Goal: Transaction & Acquisition: Purchase product/service

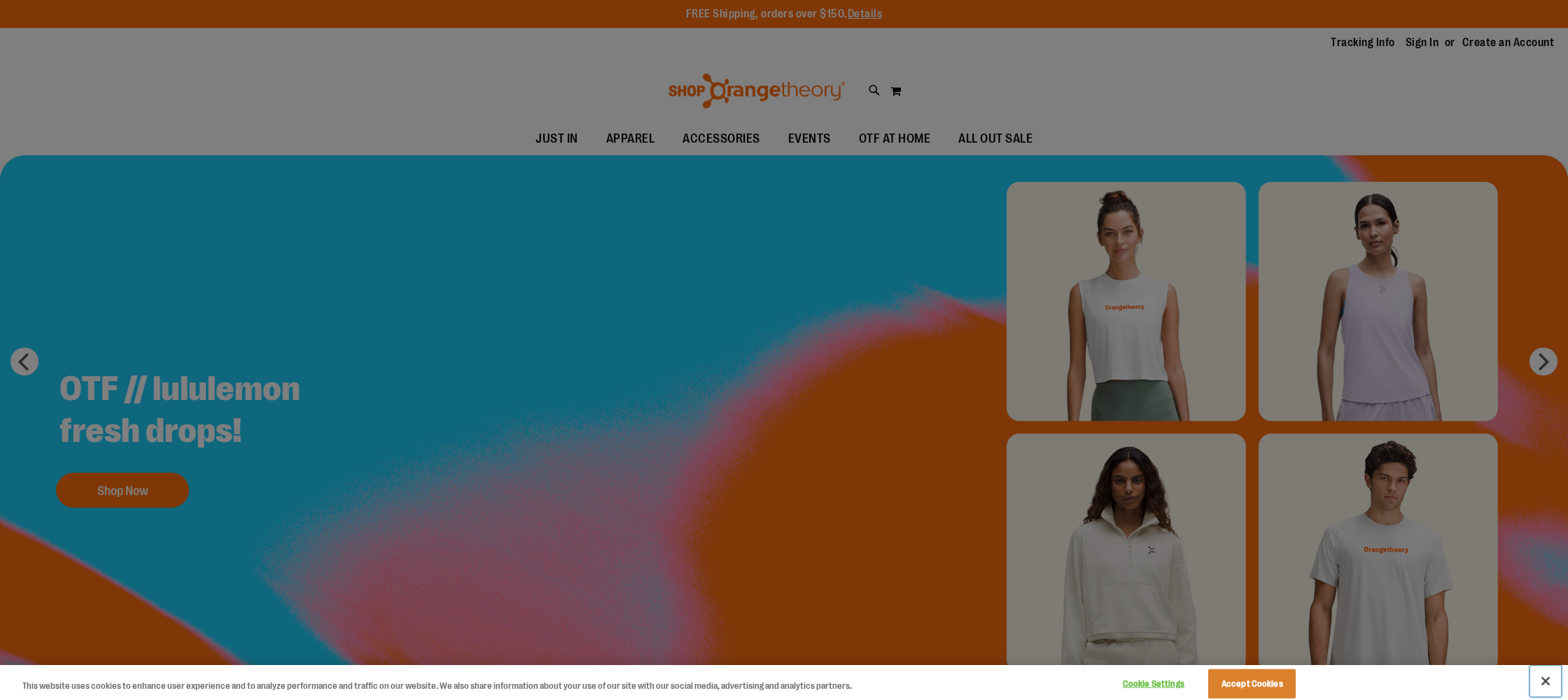
click at [1543, 679] on button "Close" at bounding box center [1545, 681] width 30 height 30
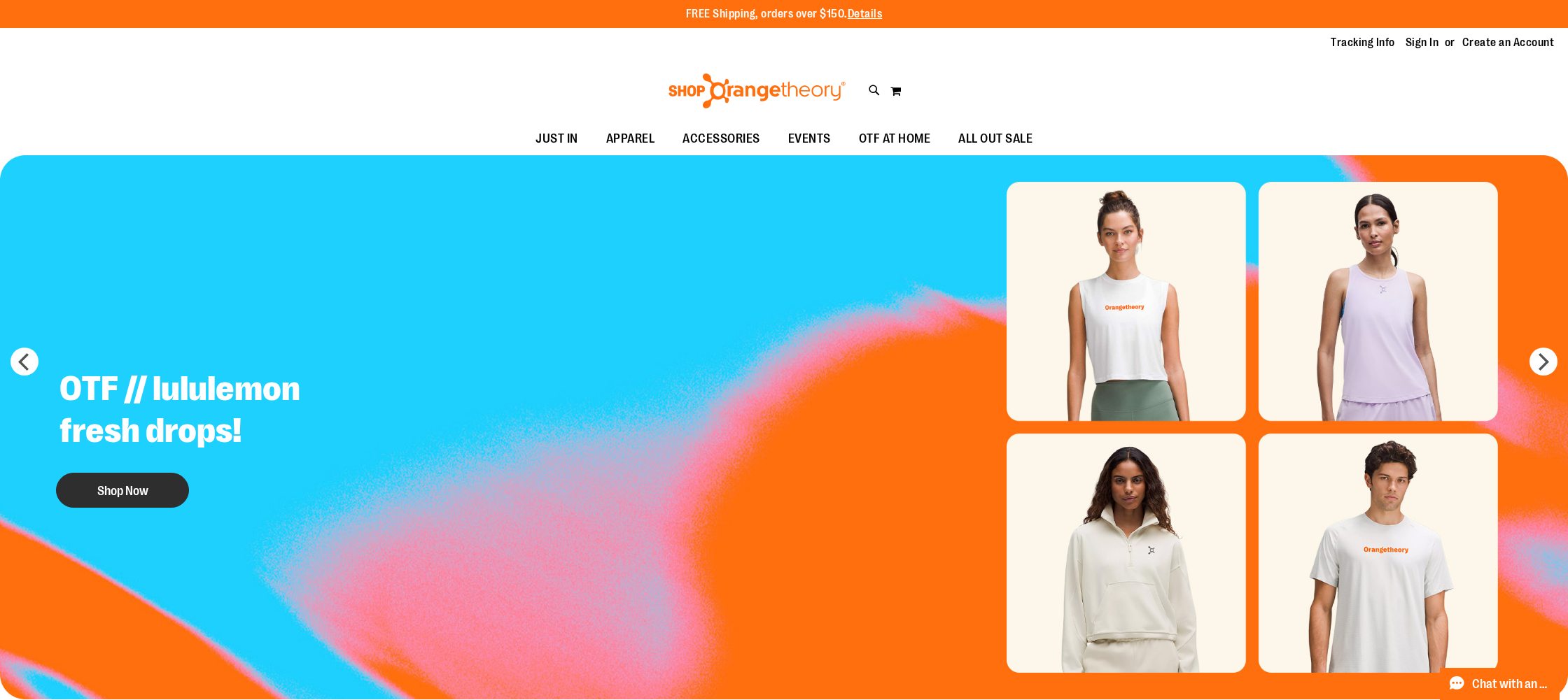
click at [108, 491] on button "Shop Now" at bounding box center [123, 490] width 133 height 35
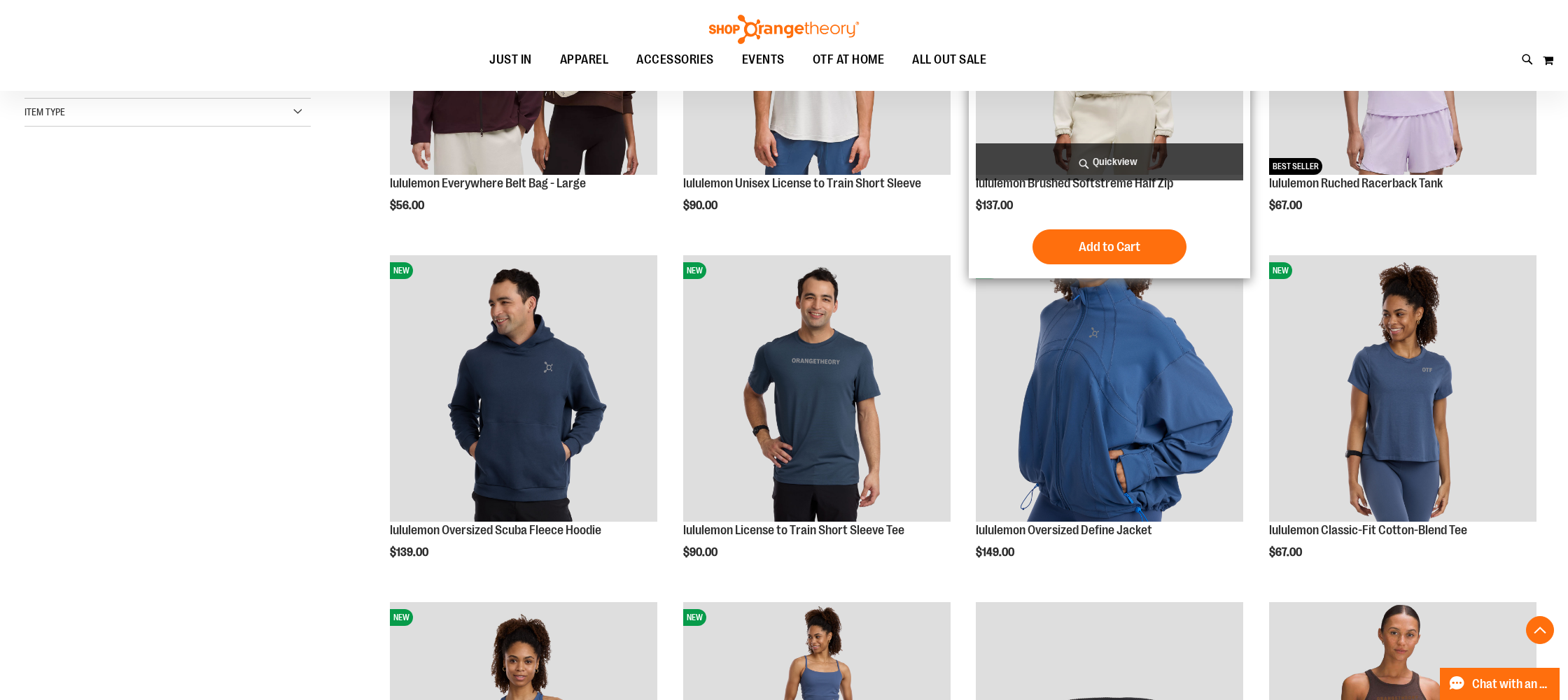
scroll to position [382, 0]
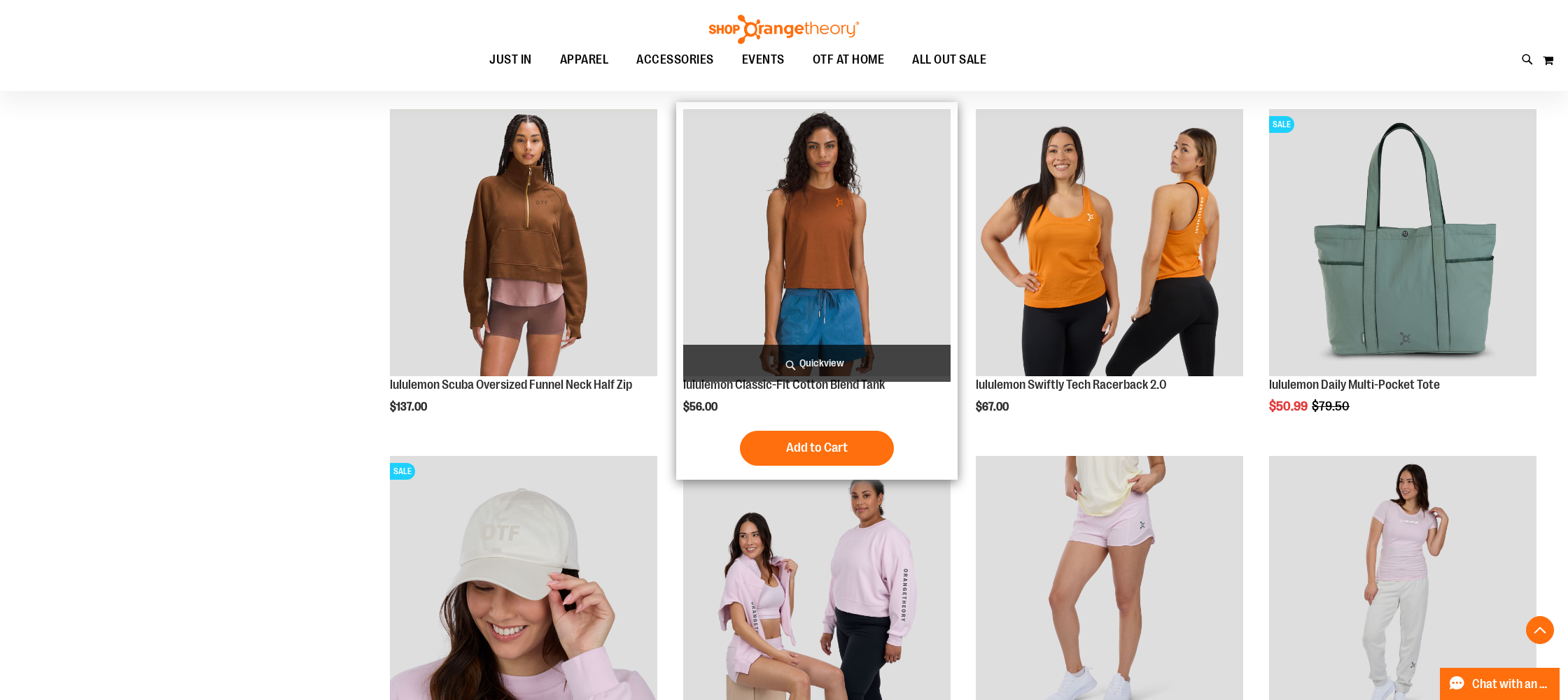
scroll to position [1220, 0]
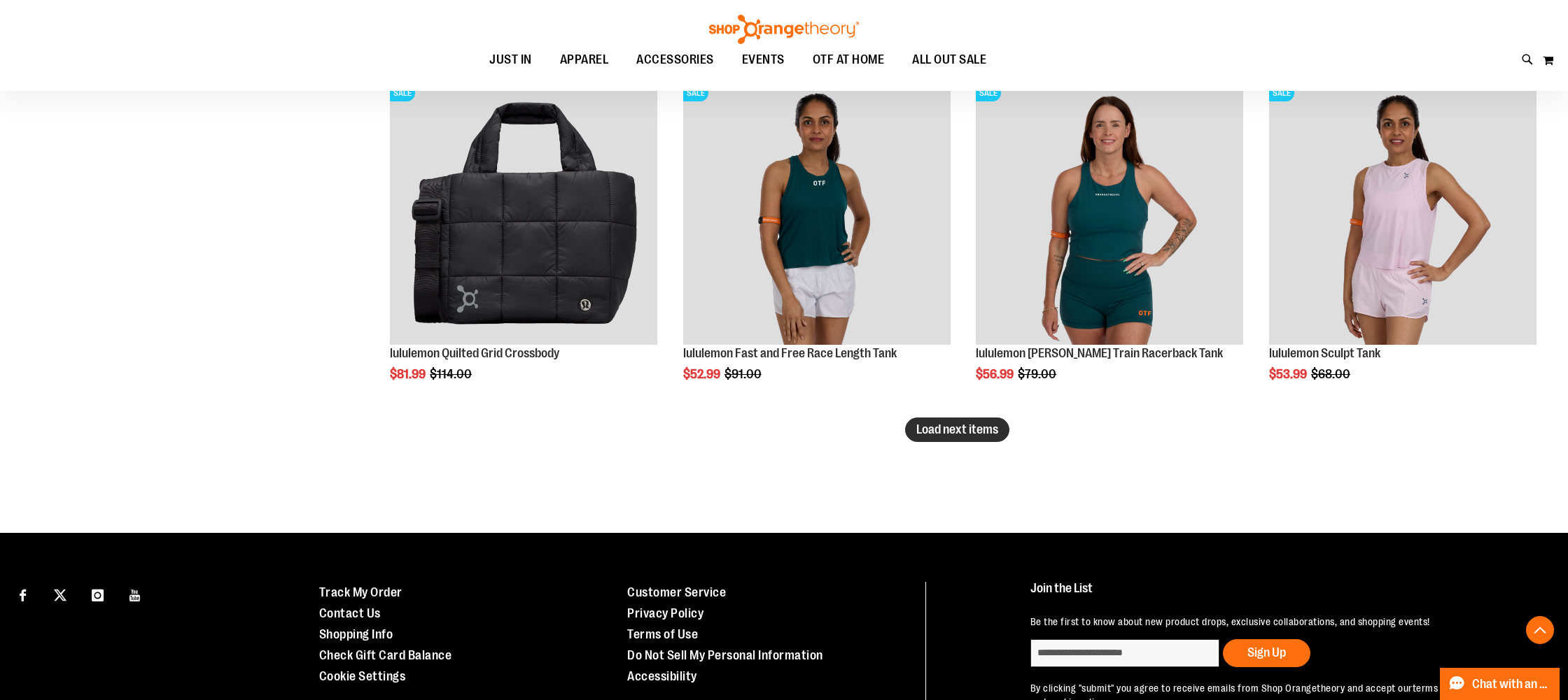
scroll to position [2987, 0]
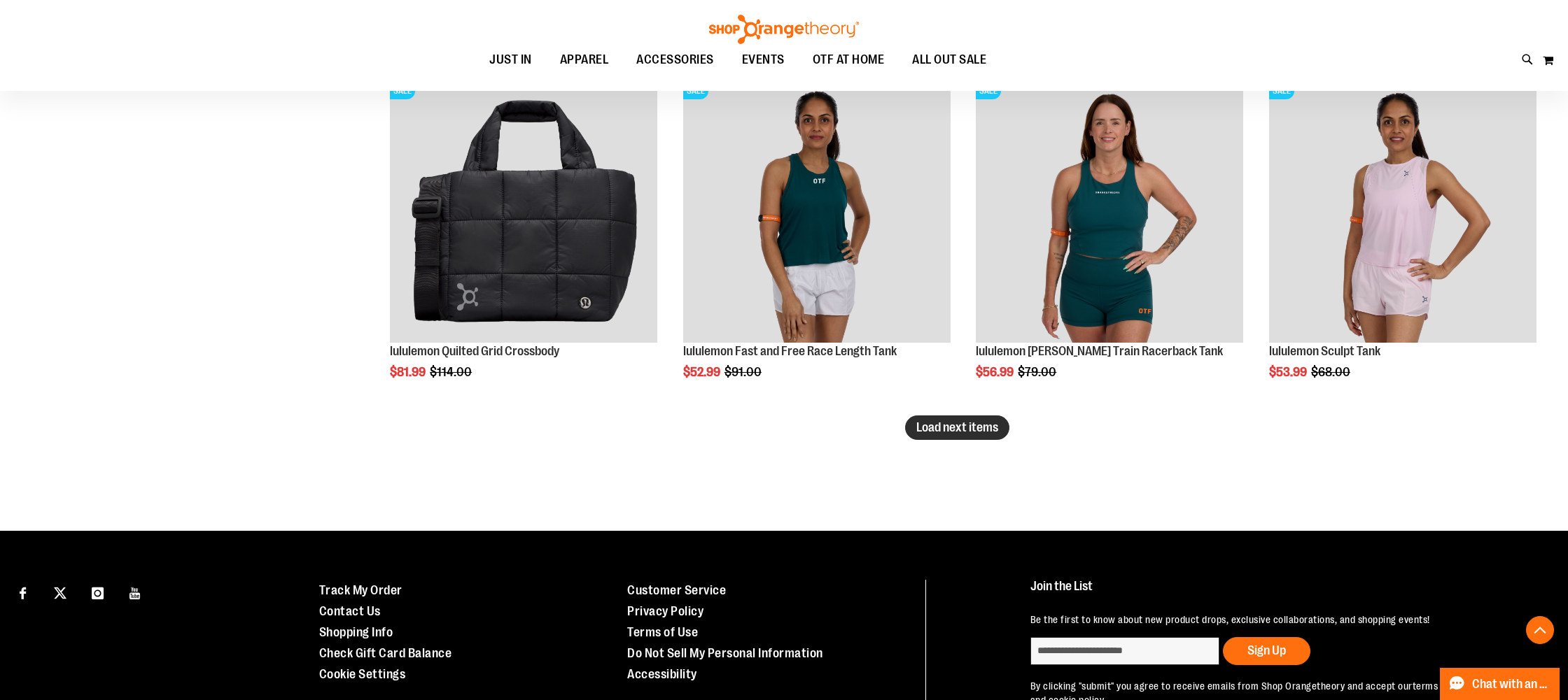
click at [919, 423] on span "Load next items" at bounding box center [957, 427] width 82 height 14
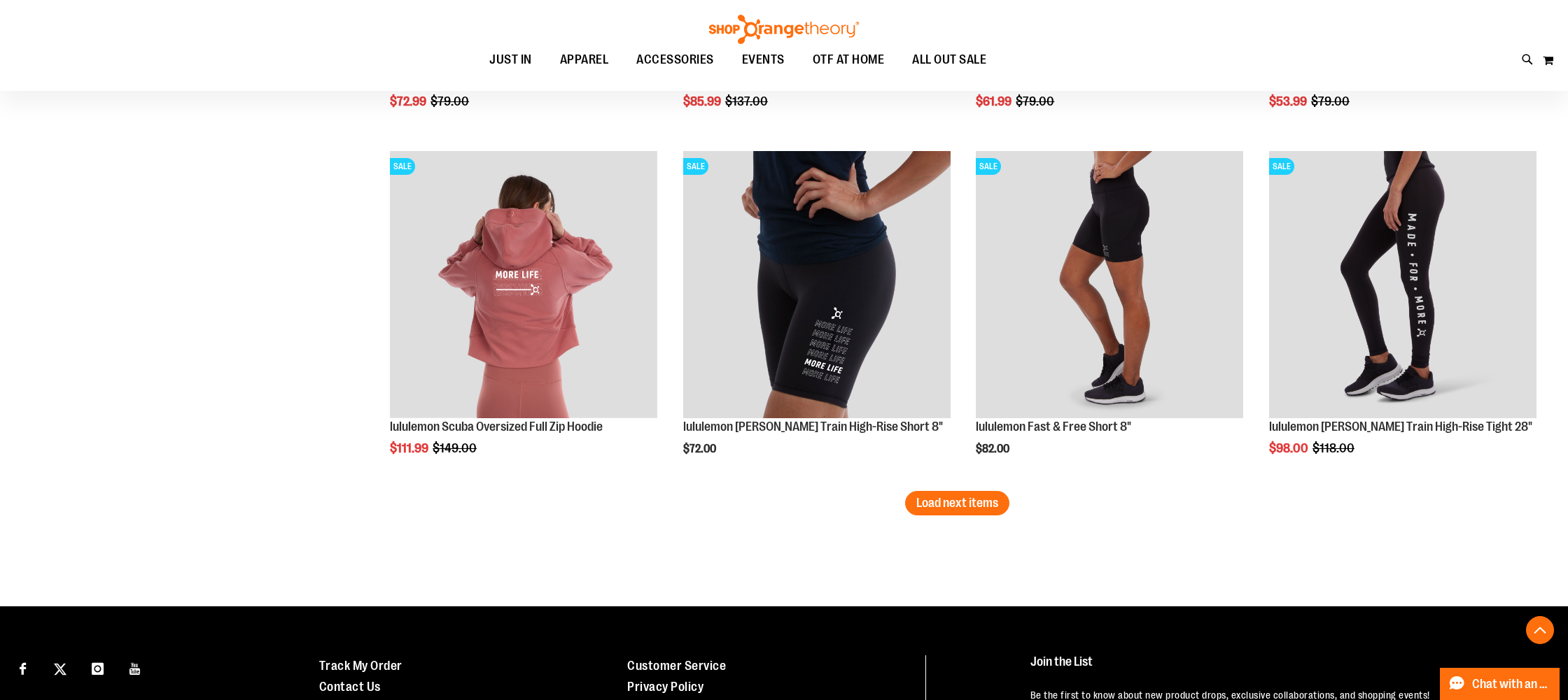
scroll to position [3982, 0]
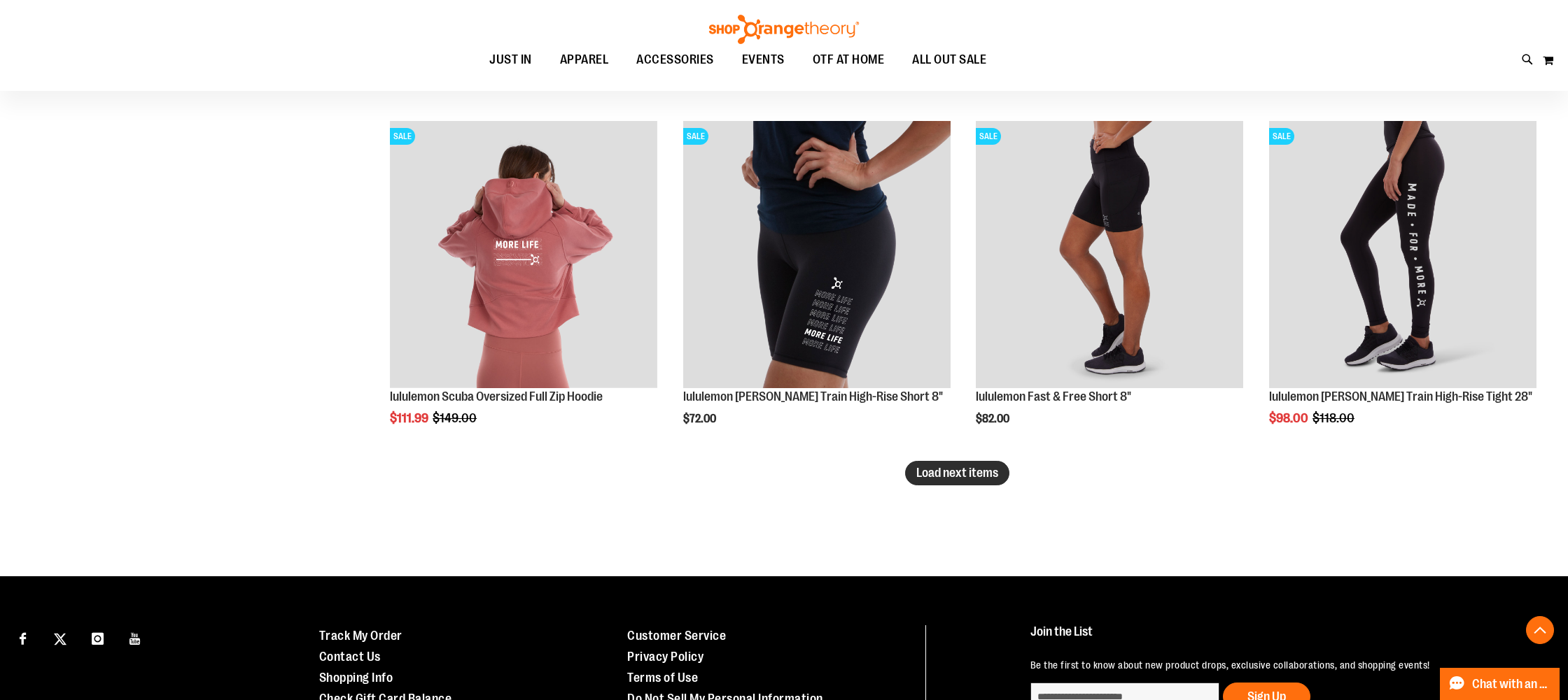
click at [945, 477] on span "Load next items" at bounding box center [957, 473] width 82 height 14
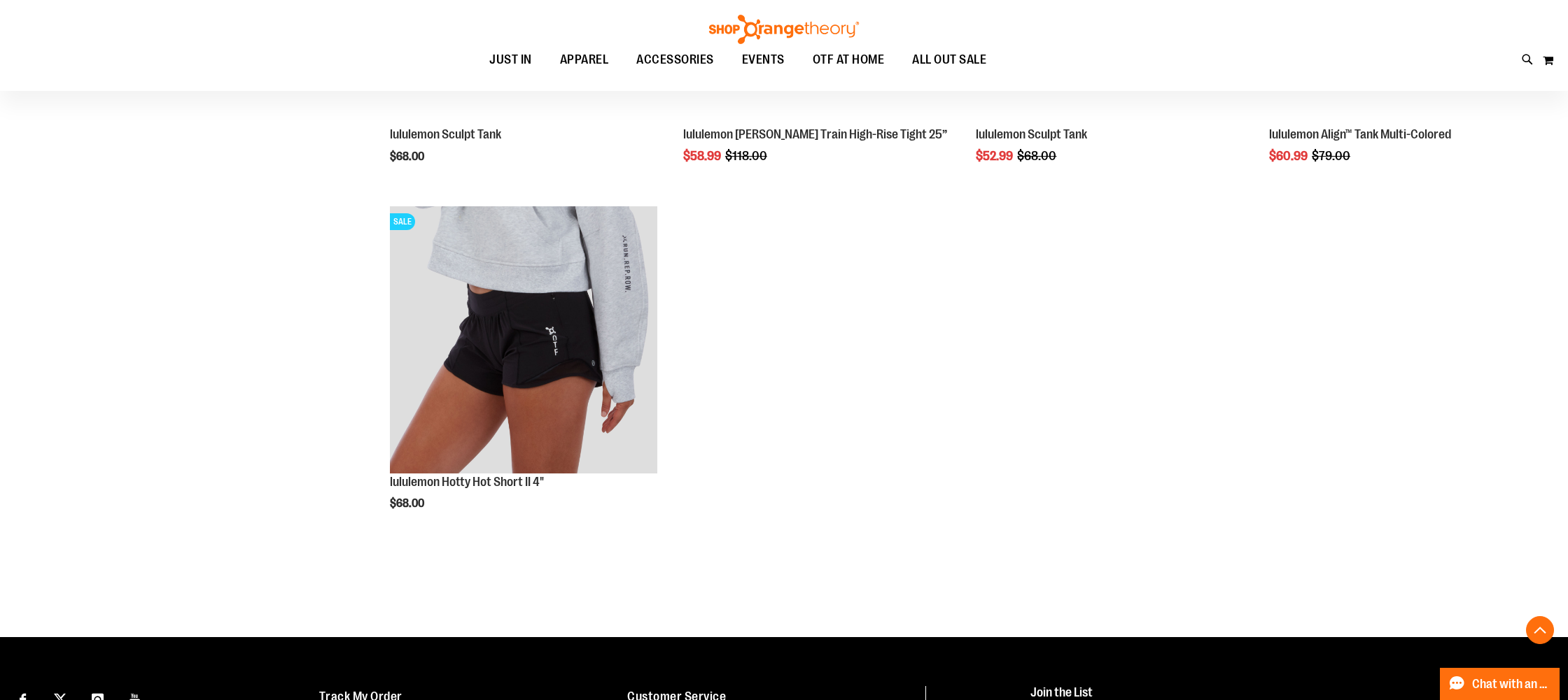
scroll to position [4601, 0]
